Goal: Find specific page/section: Find specific page/section

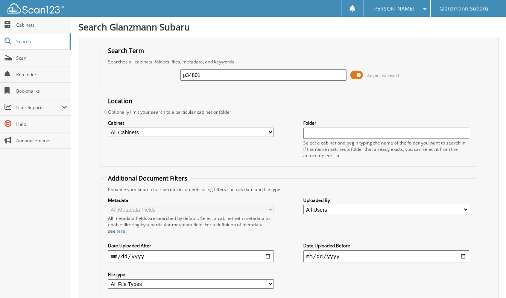
click at [280, 73] on input "p34801" at bounding box center [263, 75] width 166 height 11
type input "[PERSON_NAME] St [PERSON_NAME]"
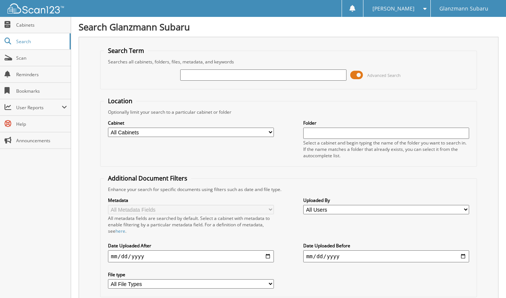
click at [356, 74] on span at bounding box center [356, 75] width 13 height 11
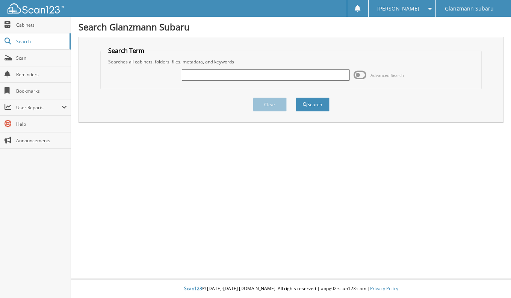
click at [267, 72] on input "text" at bounding box center [266, 75] width 168 height 11
type input "[PERSON_NAME] St [PERSON_NAME]"
click at [253, 98] on button "Clear" at bounding box center [270, 105] width 34 height 14
click at [270, 72] on input "text" at bounding box center [266, 75] width 168 height 11
type input "[PERSON_NAME] St [PERSON_NAME]"
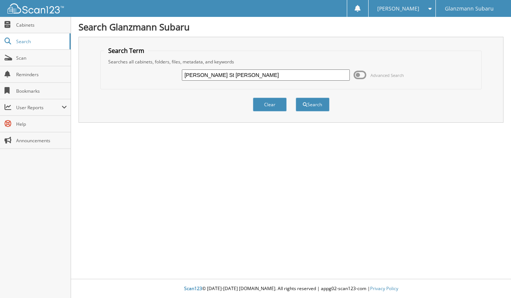
click at [302, 102] on button "Search" at bounding box center [313, 105] width 34 height 14
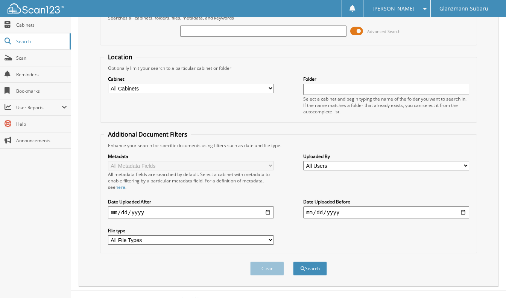
scroll to position [51, 0]
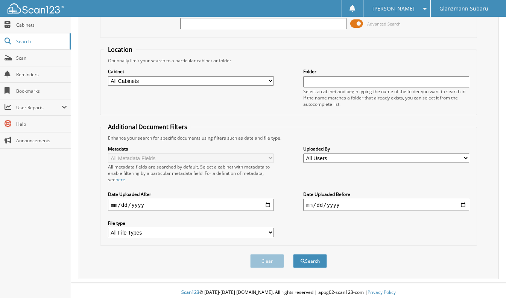
click at [316, 258] on button "Search" at bounding box center [310, 261] width 34 height 14
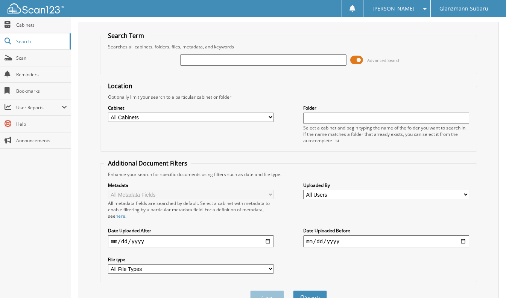
scroll to position [0, 0]
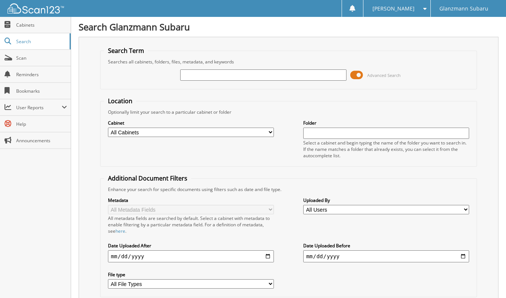
click at [256, 77] on input "text" at bounding box center [263, 75] width 166 height 11
type input "[PERSON_NAME] St [PERSON_NAME]"
click at [256, 77] on input "[PERSON_NAME] St [PERSON_NAME]" at bounding box center [263, 75] width 166 height 11
